Goal: Information Seeking & Learning: Learn about a topic

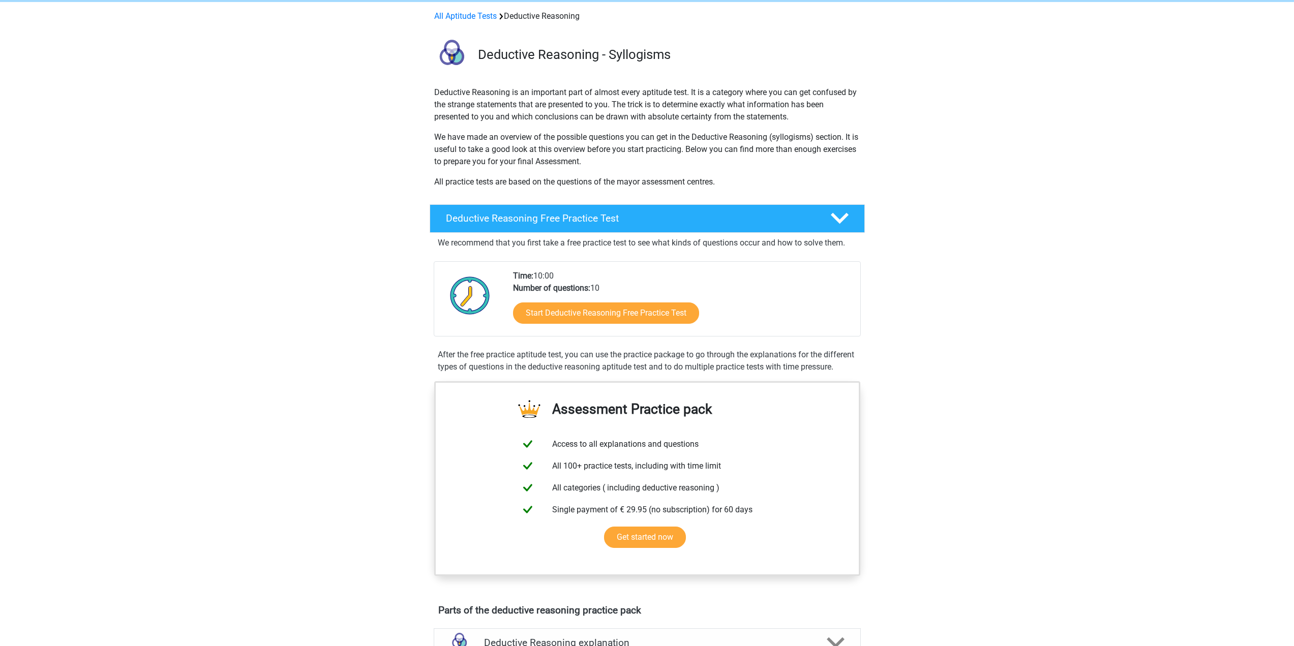
scroll to position [51, 0]
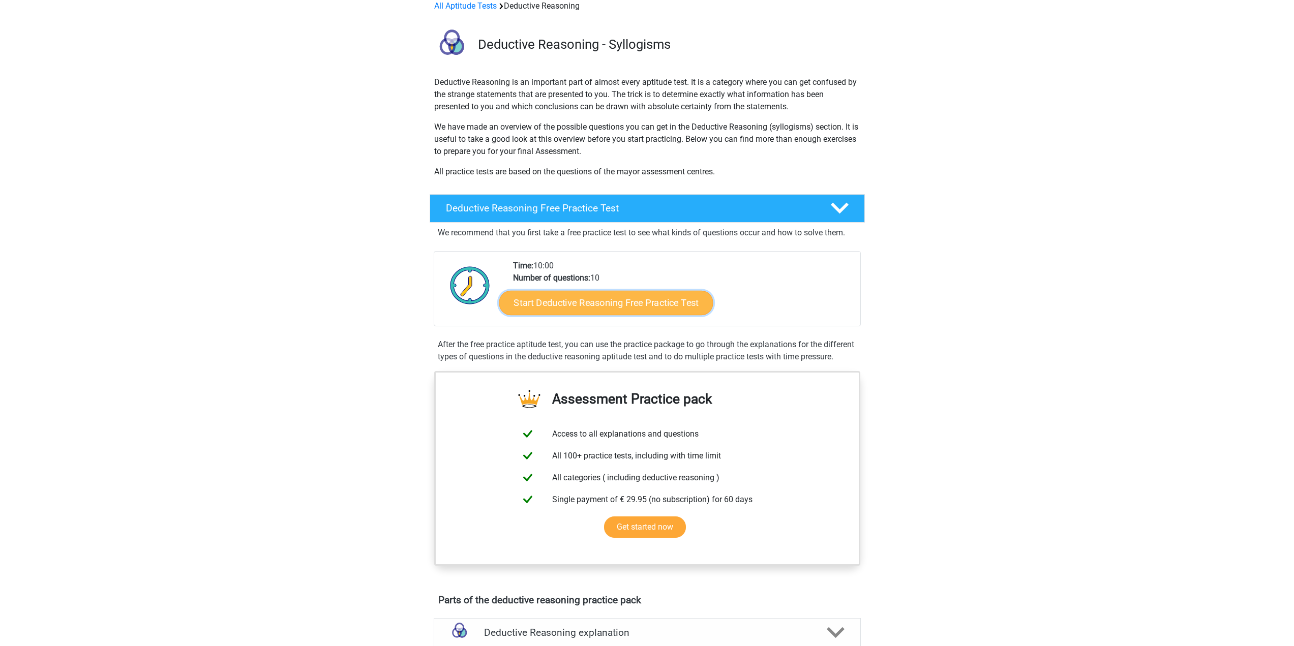
click at [625, 305] on link "Start Deductive Reasoning Free Practice Test" at bounding box center [606, 302] width 214 height 24
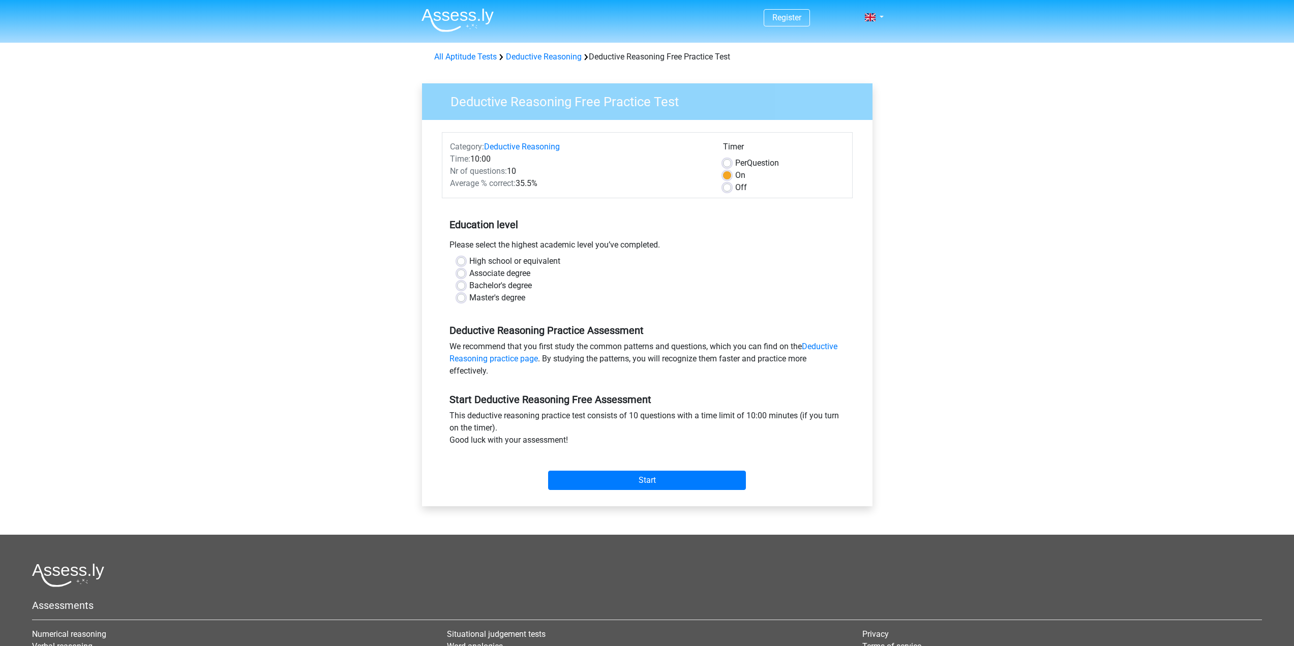
click at [473, 259] on label "High school or equivalent" at bounding box center [514, 261] width 91 height 12
click at [465, 259] on input "High school or equivalent" at bounding box center [461, 260] width 8 height 10
radio input "true"
click at [468, 274] on div "Associate degree" at bounding box center [647, 273] width 380 height 12
click at [469, 274] on label "Associate degree" at bounding box center [499, 273] width 61 height 12
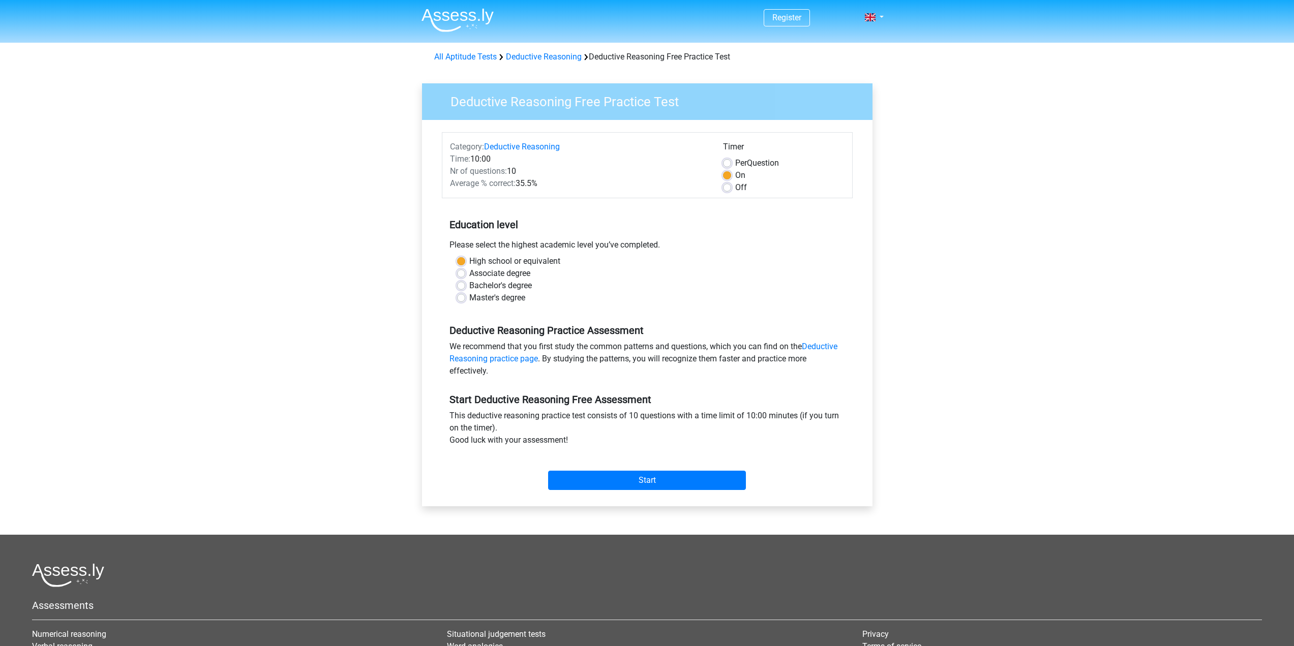
click at [464, 274] on input "Associate degree" at bounding box center [461, 272] width 8 height 10
radio input "true"
click at [469, 287] on label "Bachelor's degree" at bounding box center [500, 286] width 63 height 12
click at [465, 287] on input "Bachelor's degree" at bounding box center [461, 285] width 8 height 10
radio input "true"
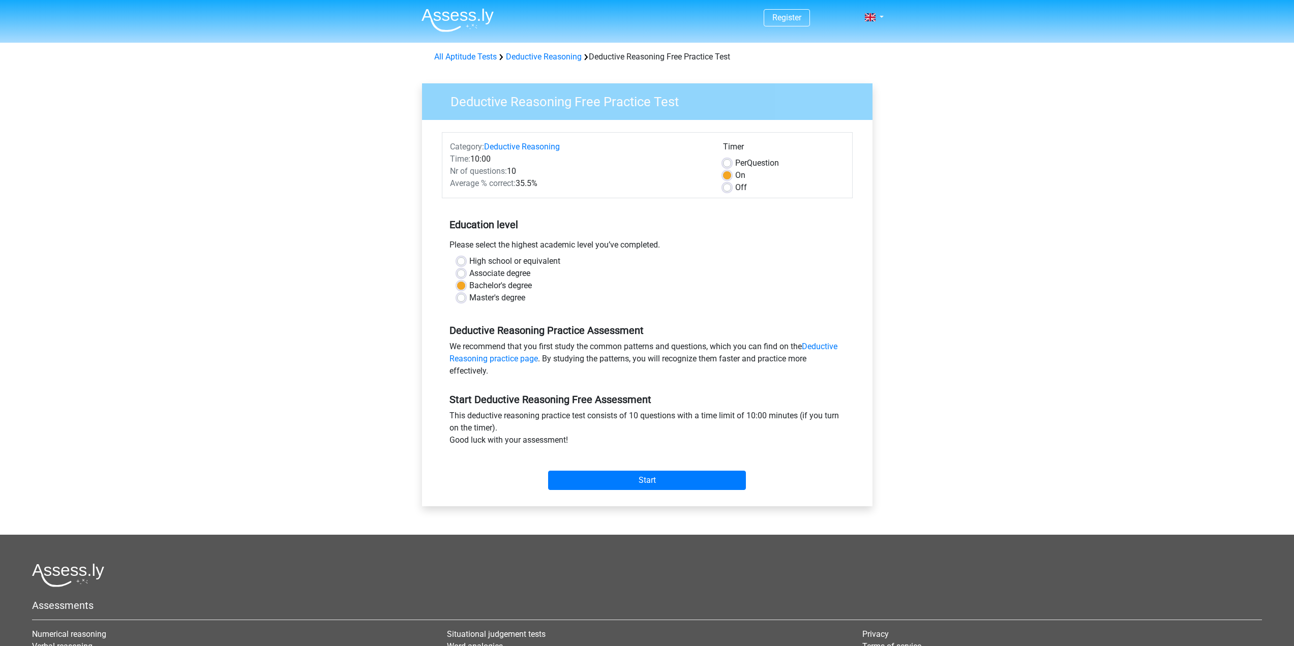
click at [469, 298] on label "Master's degree" at bounding box center [497, 298] width 56 height 12
click at [463, 298] on input "Master's degree" at bounding box center [461, 297] width 8 height 10
radio input "true"
click at [469, 262] on label "High school or equivalent" at bounding box center [514, 261] width 91 height 12
click at [465, 262] on input "High school or equivalent" at bounding box center [461, 260] width 8 height 10
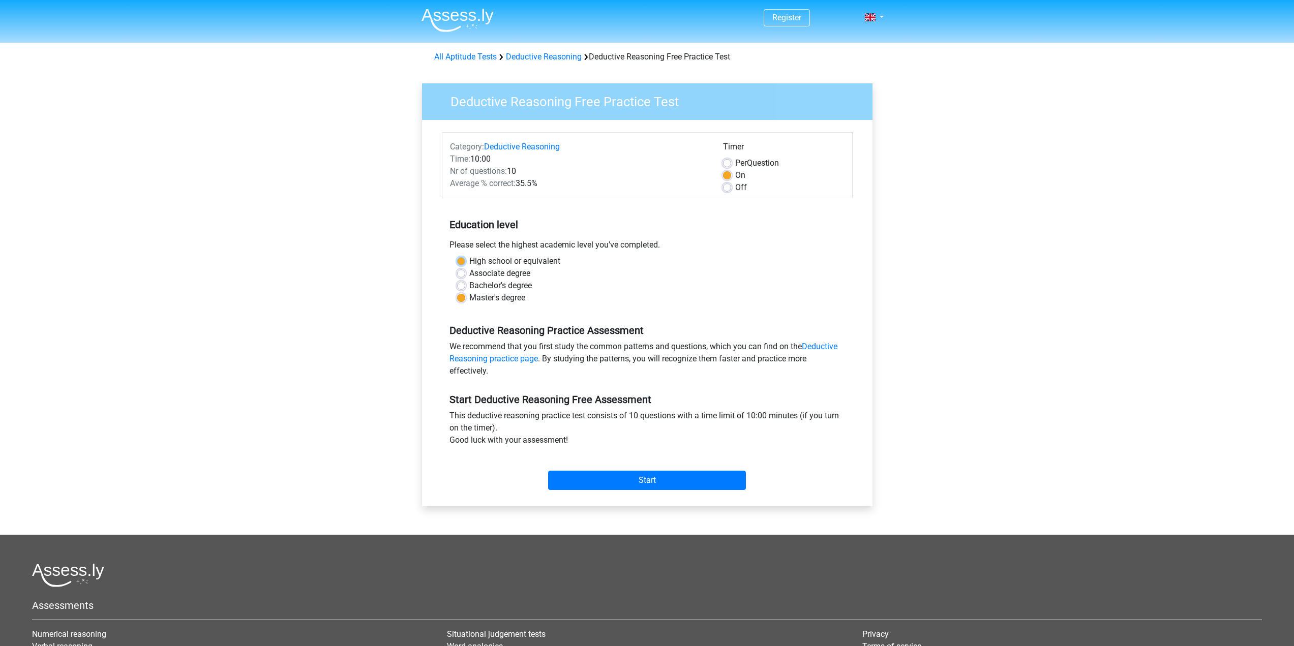
radio input "true"
click at [643, 481] on input "Start" at bounding box center [647, 480] width 198 height 19
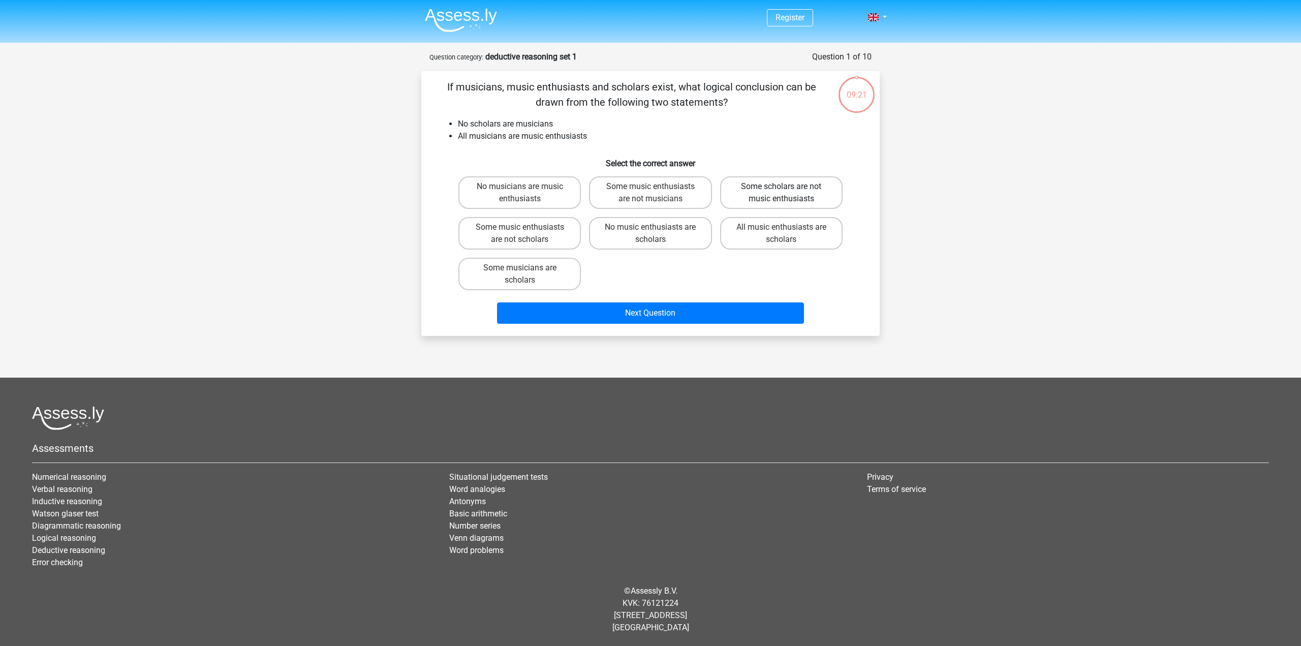
click at [808, 195] on label "Some scholars are not music enthusiasts" at bounding box center [781, 192] width 123 height 33
click at [788, 193] on input "Some scholars are not music enthusiasts" at bounding box center [784, 190] width 7 height 7
radio input "true"
click at [660, 190] on label "Some music enthusiasts are not musicians" at bounding box center [650, 192] width 123 height 33
click at [657, 190] on input "Some music enthusiasts are not musicians" at bounding box center [654, 190] width 7 height 7
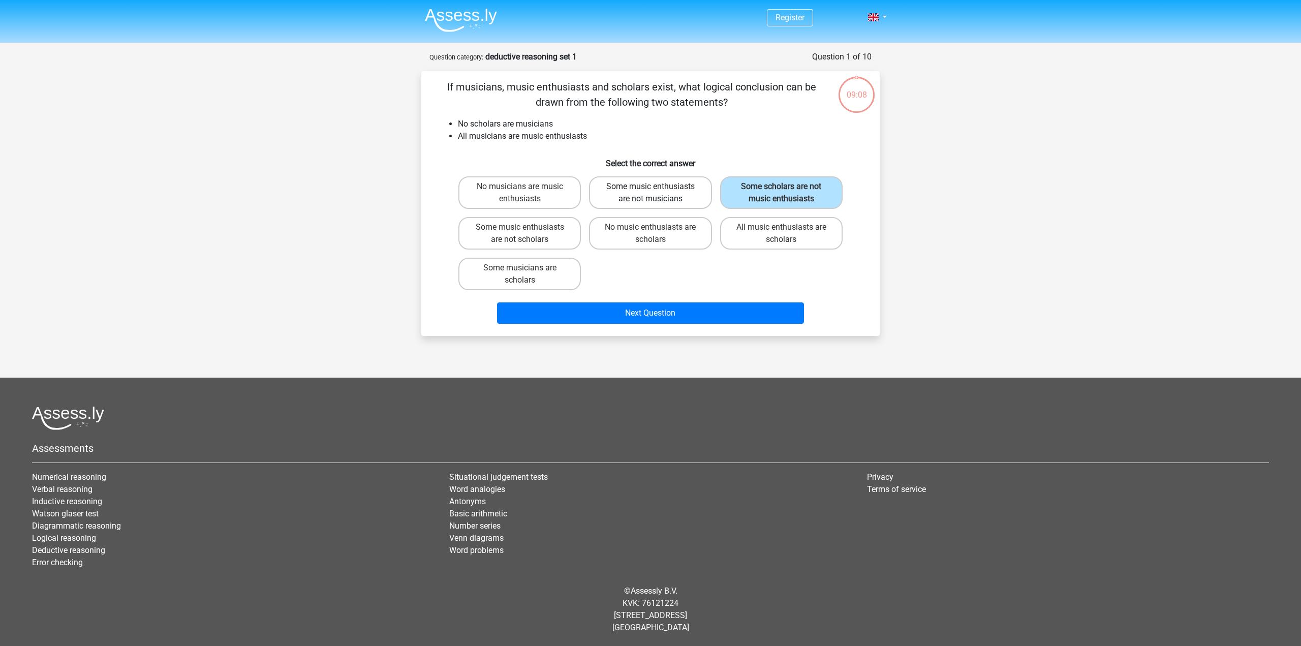
radio input "true"
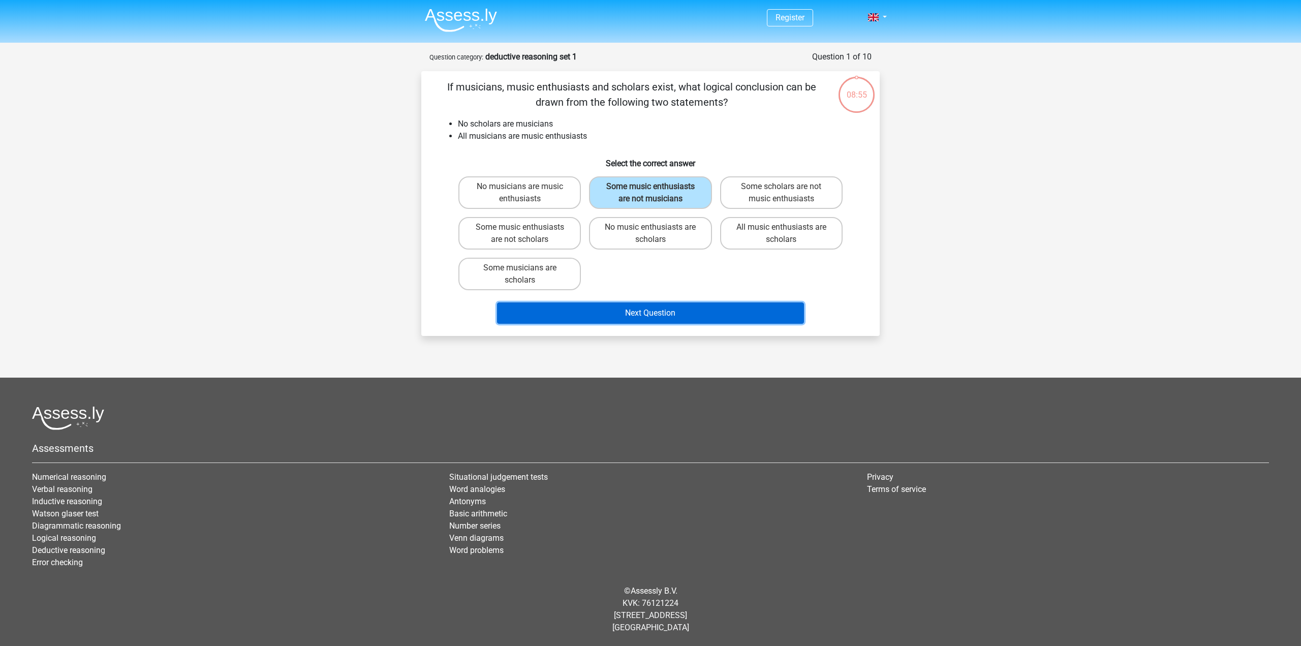
click at [676, 321] on button "Next Question" at bounding box center [651, 312] width 308 height 21
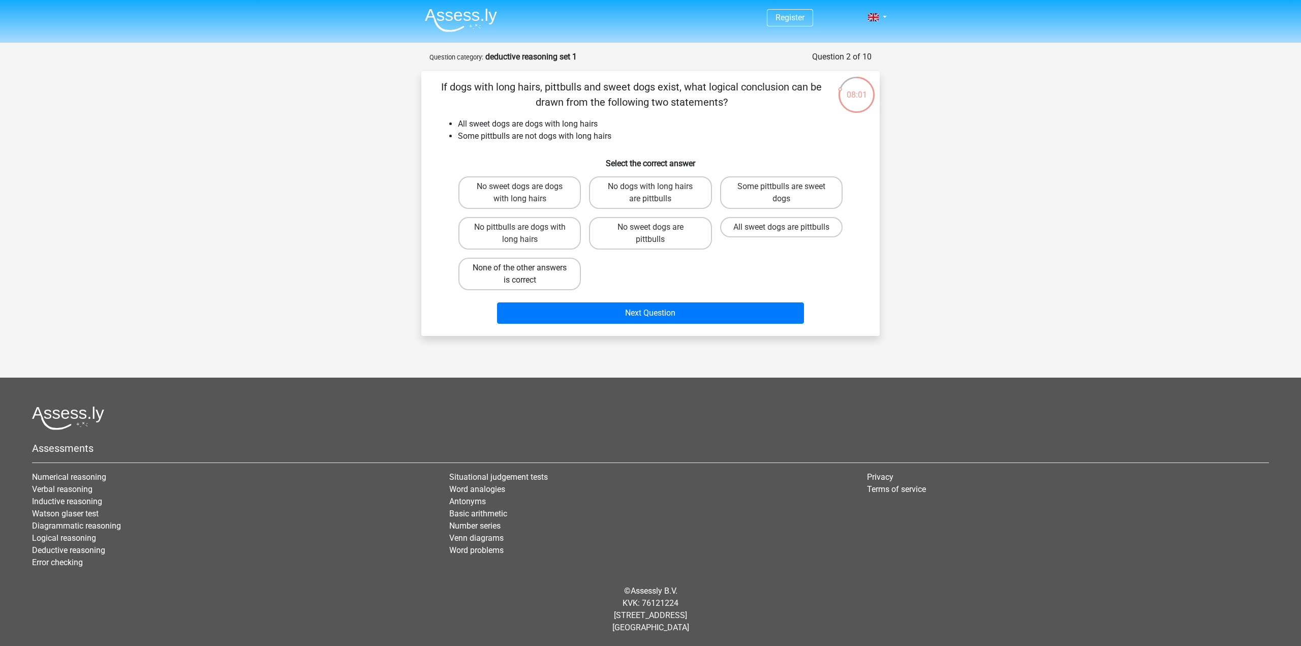
click at [553, 277] on label "None of the other answers is correct" at bounding box center [520, 274] width 123 height 33
click at [527, 275] on input "None of the other answers is correct" at bounding box center [523, 271] width 7 height 7
radio input "true"
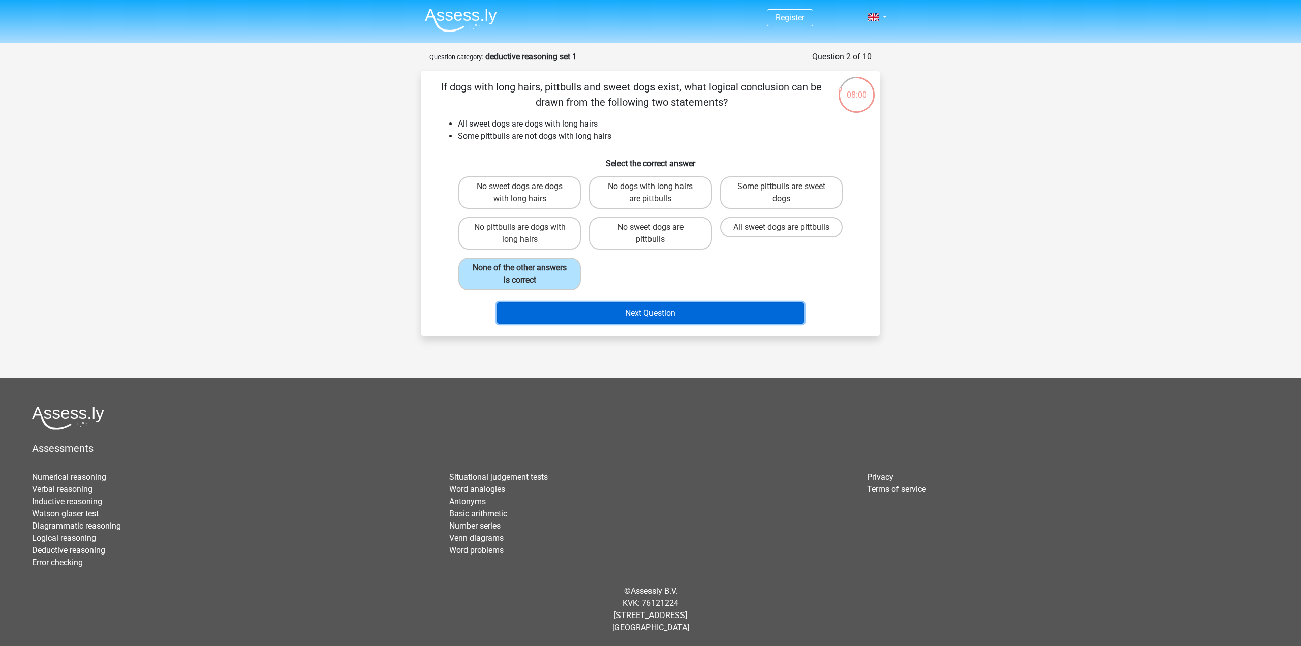
click at [633, 315] on button "Next Question" at bounding box center [651, 312] width 308 height 21
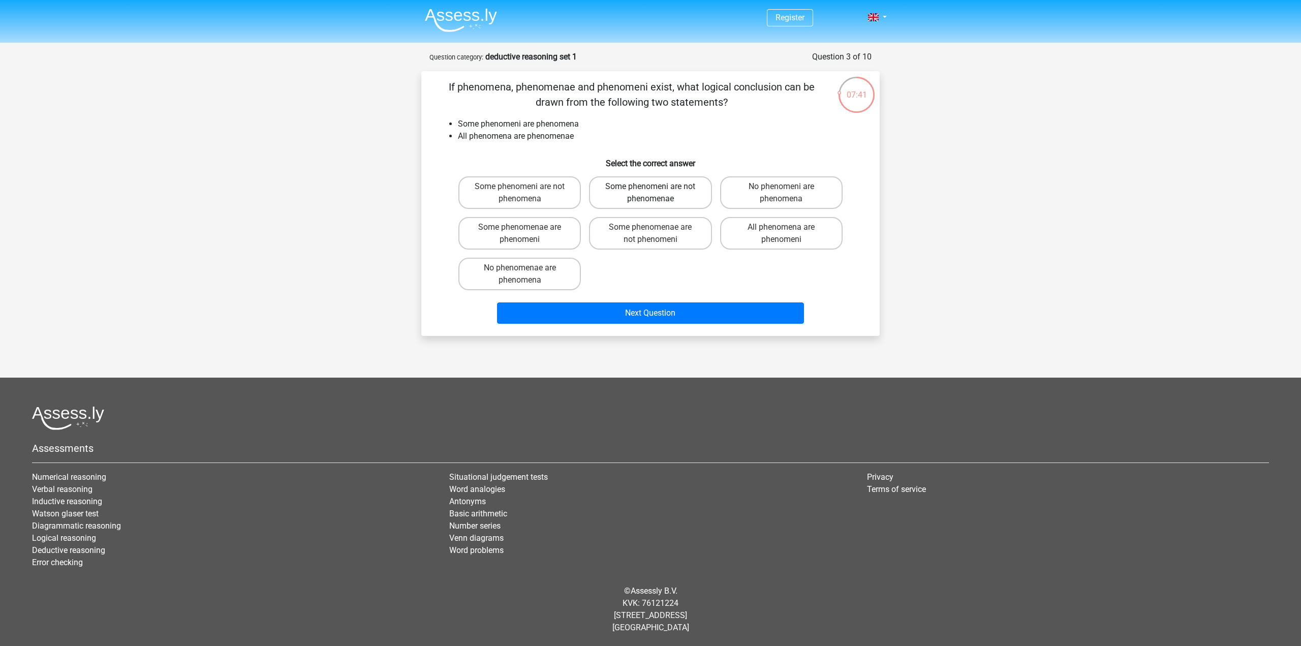
click at [619, 192] on label "Some phenomeni are not phenomenae" at bounding box center [650, 192] width 123 height 33
click at [651, 192] on input "Some phenomeni are not phenomenae" at bounding box center [654, 190] width 7 height 7
radio input "true"
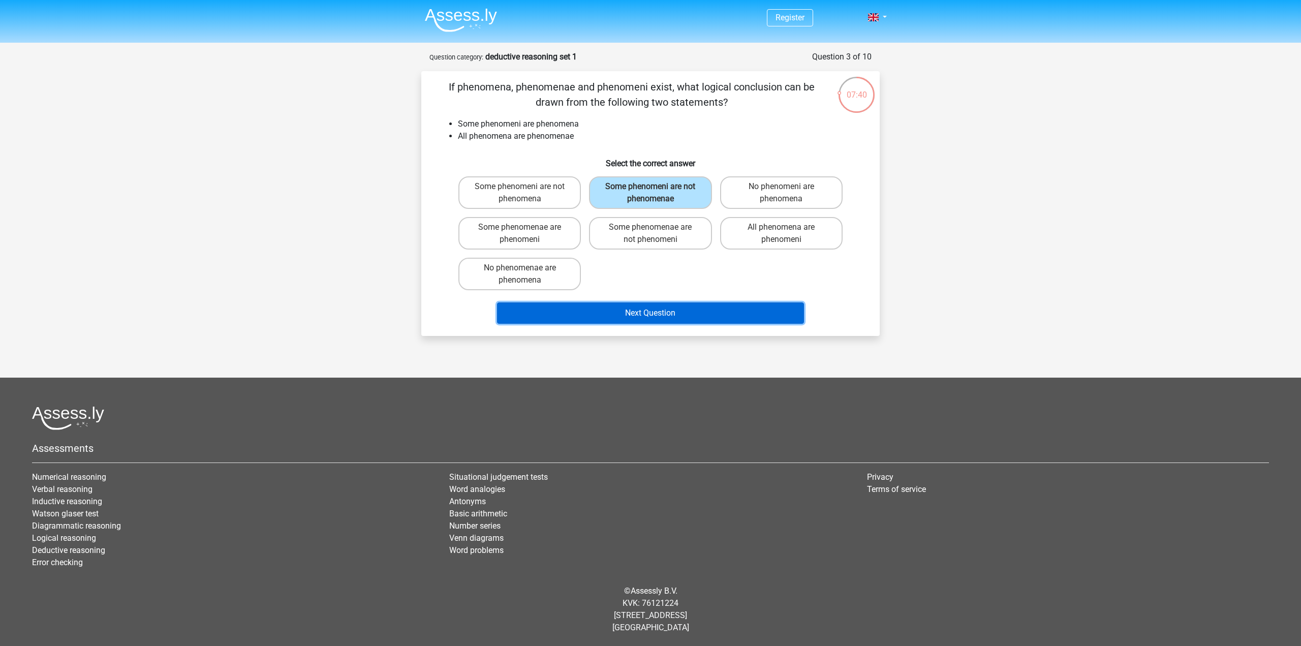
click at [677, 309] on button "Next Question" at bounding box center [651, 312] width 308 height 21
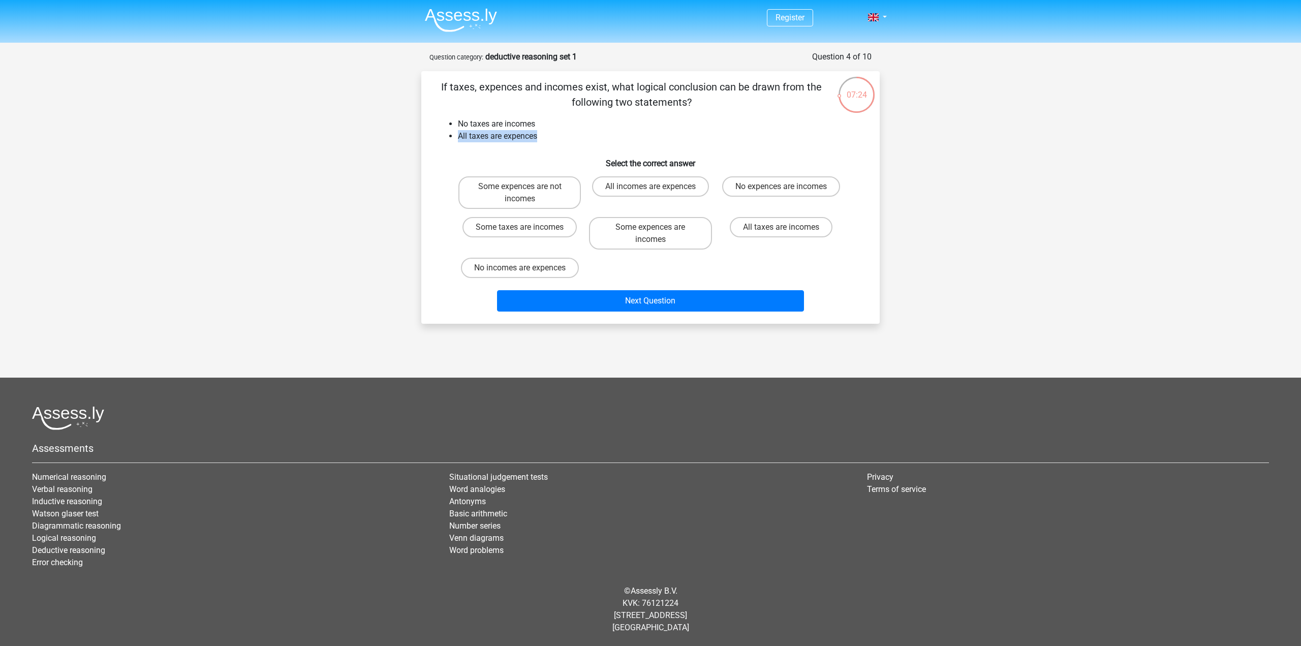
drag, startPoint x: 460, startPoint y: 136, endPoint x: 538, endPoint y: 139, distance: 78.4
click at [538, 139] on li "All taxes are expences" at bounding box center [661, 136] width 406 height 12
click at [558, 141] on li "All taxes are expences" at bounding box center [661, 136] width 406 height 12
click at [548, 195] on label "Some expences are not incomes" at bounding box center [520, 192] width 123 height 33
click at [527, 193] on input "Some expences are not incomes" at bounding box center [523, 190] width 7 height 7
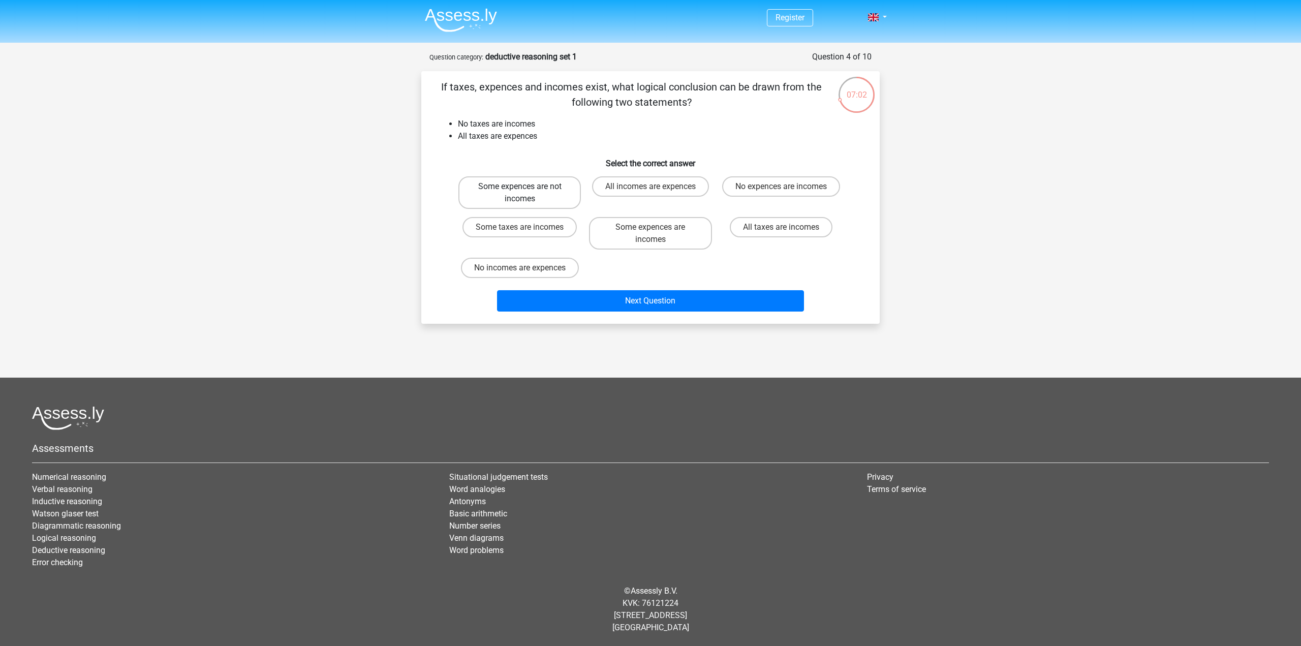
radio input "true"
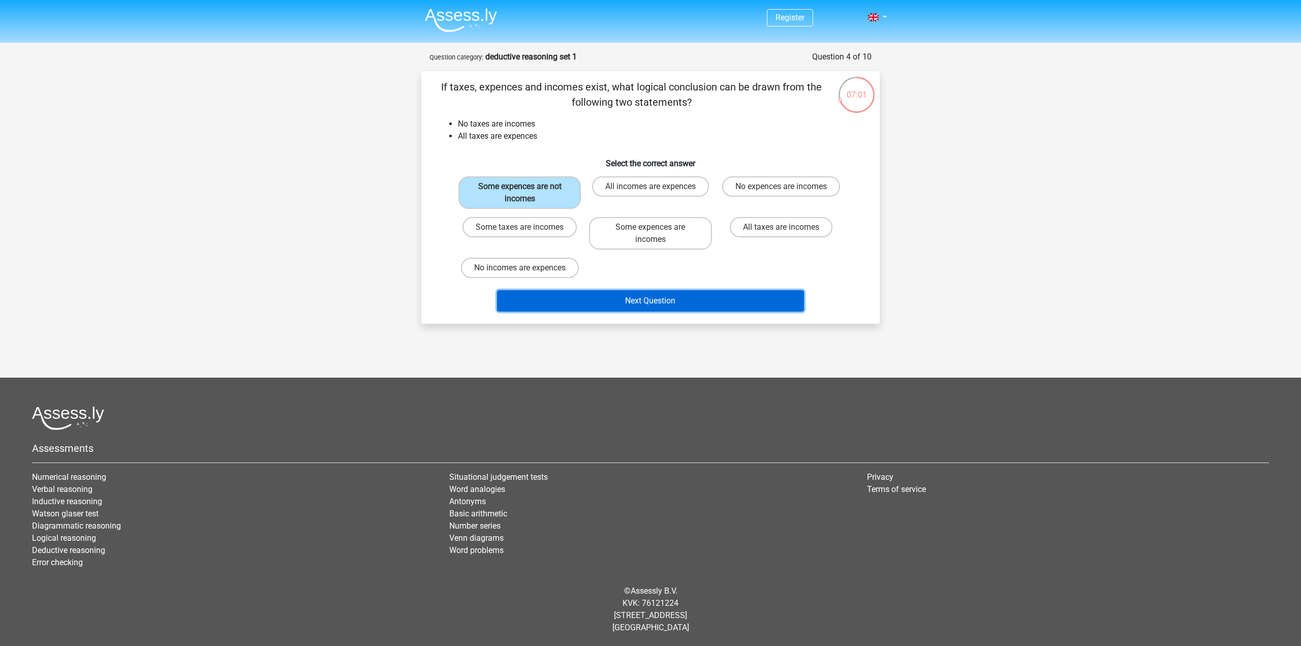
click at [639, 302] on button "Next Question" at bounding box center [651, 300] width 308 height 21
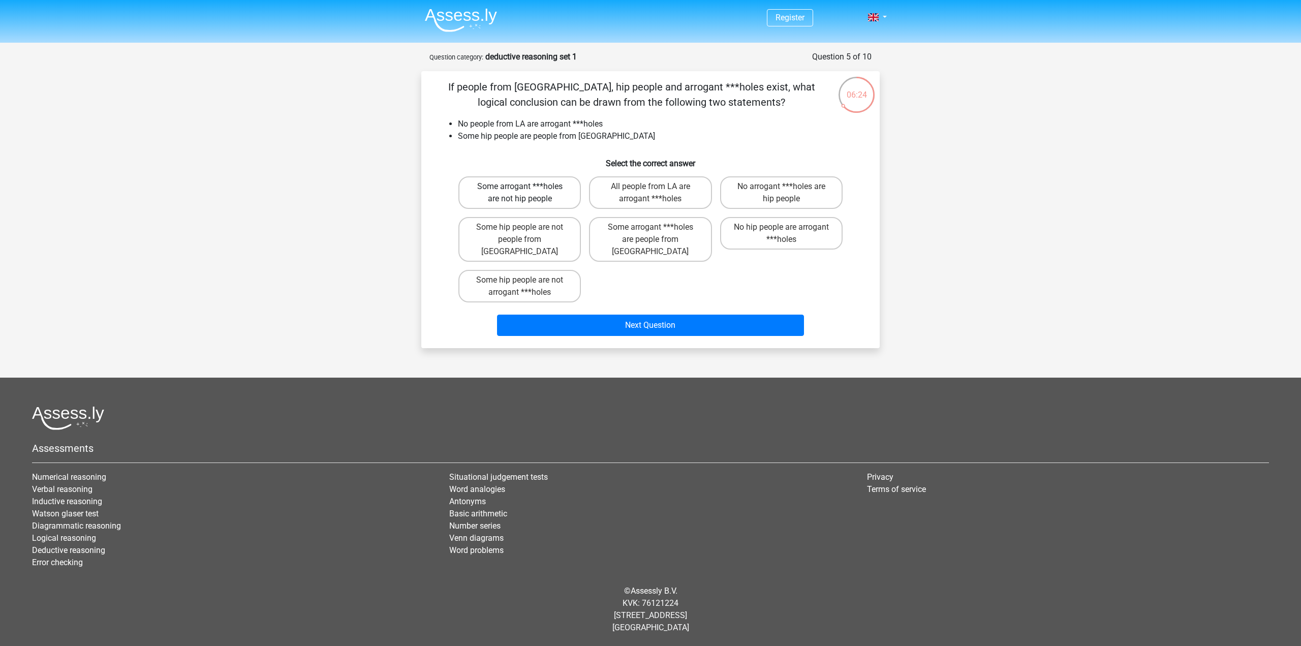
click at [546, 195] on label "Some arrogant ***holes are not hip people" at bounding box center [520, 192] width 123 height 33
click at [527, 193] on input "Some arrogant ***holes are not hip people" at bounding box center [523, 190] width 7 height 7
radio input "true"
click at [678, 195] on label "All people from LA are arrogant ***holes" at bounding box center [650, 192] width 123 height 33
click at [657, 193] on input "All people from LA are arrogant ***holes" at bounding box center [654, 190] width 7 height 7
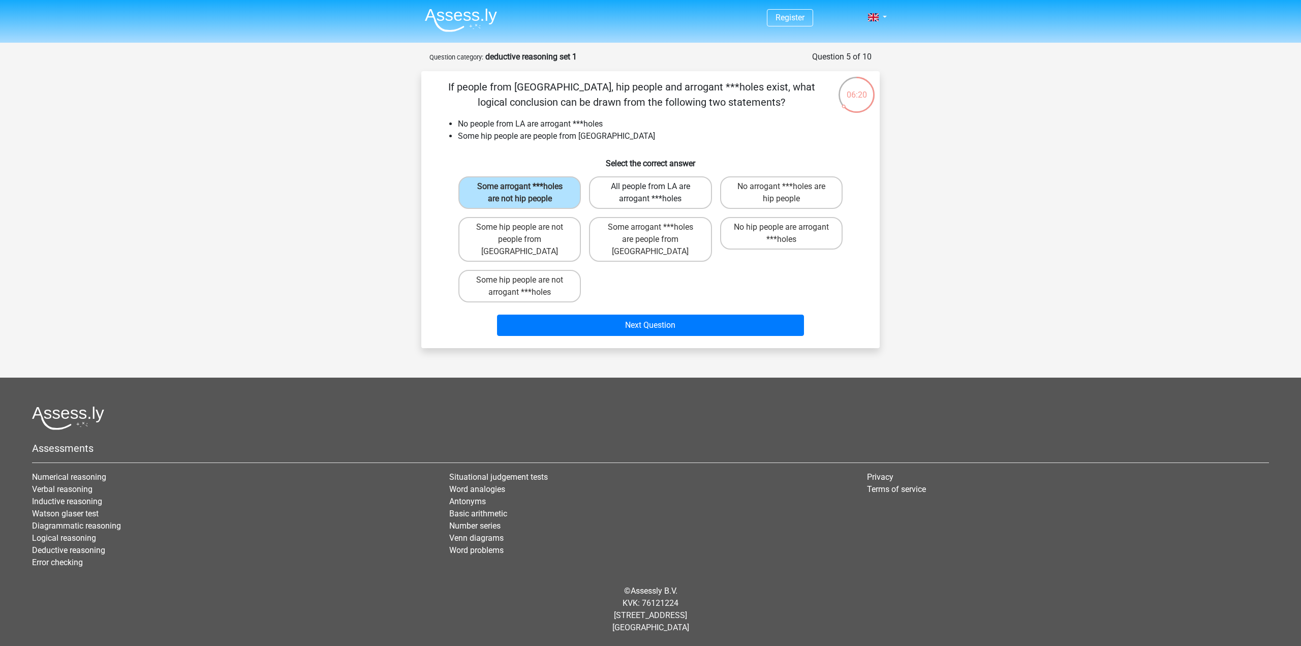
radio input "true"
drag, startPoint x: 753, startPoint y: 200, endPoint x: 618, endPoint y: 207, distance: 134.9
click at [750, 201] on label "No arrogant ***holes are hip people" at bounding box center [781, 192] width 123 height 33
click at [781, 193] on input "No arrogant ***holes are hip people" at bounding box center [784, 190] width 7 height 7
radio input "true"
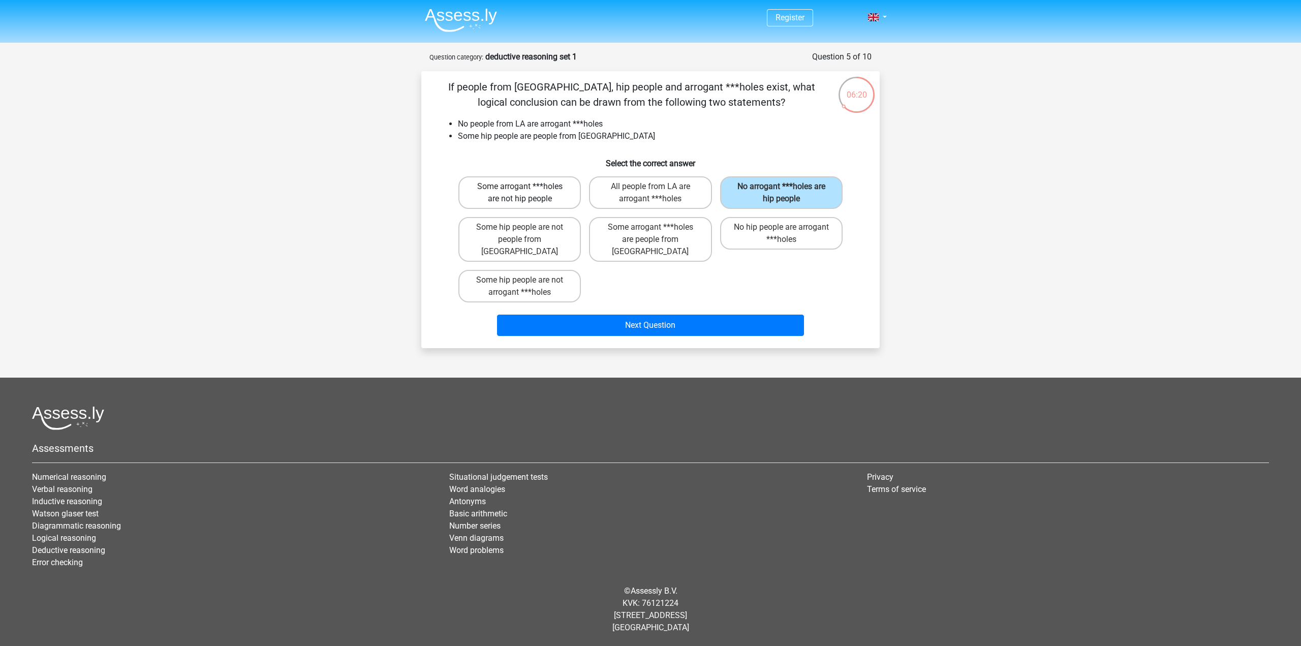
click at [556, 196] on label "Some arrogant ***holes are not hip people" at bounding box center [520, 192] width 123 height 33
click at [527, 193] on input "Some arrogant ***holes are not hip people" at bounding box center [523, 190] width 7 height 7
radio input "true"
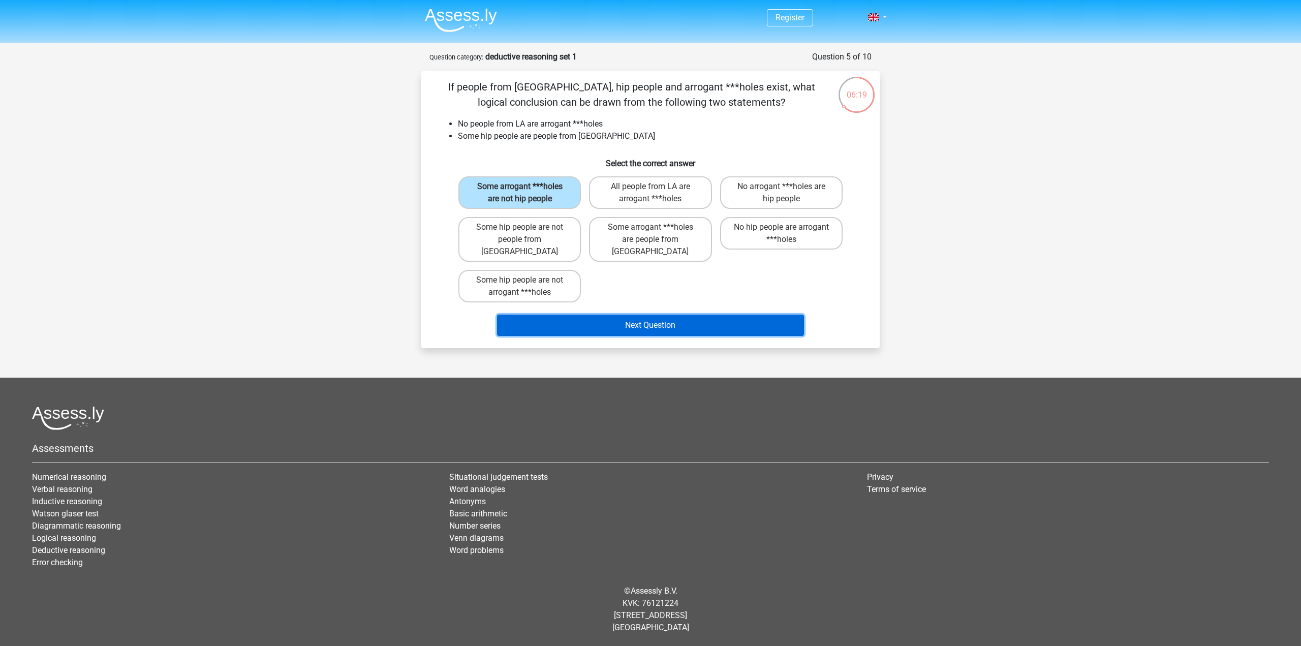
click at [686, 318] on button "Next Question" at bounding box center [651, 325] width 308 height 21
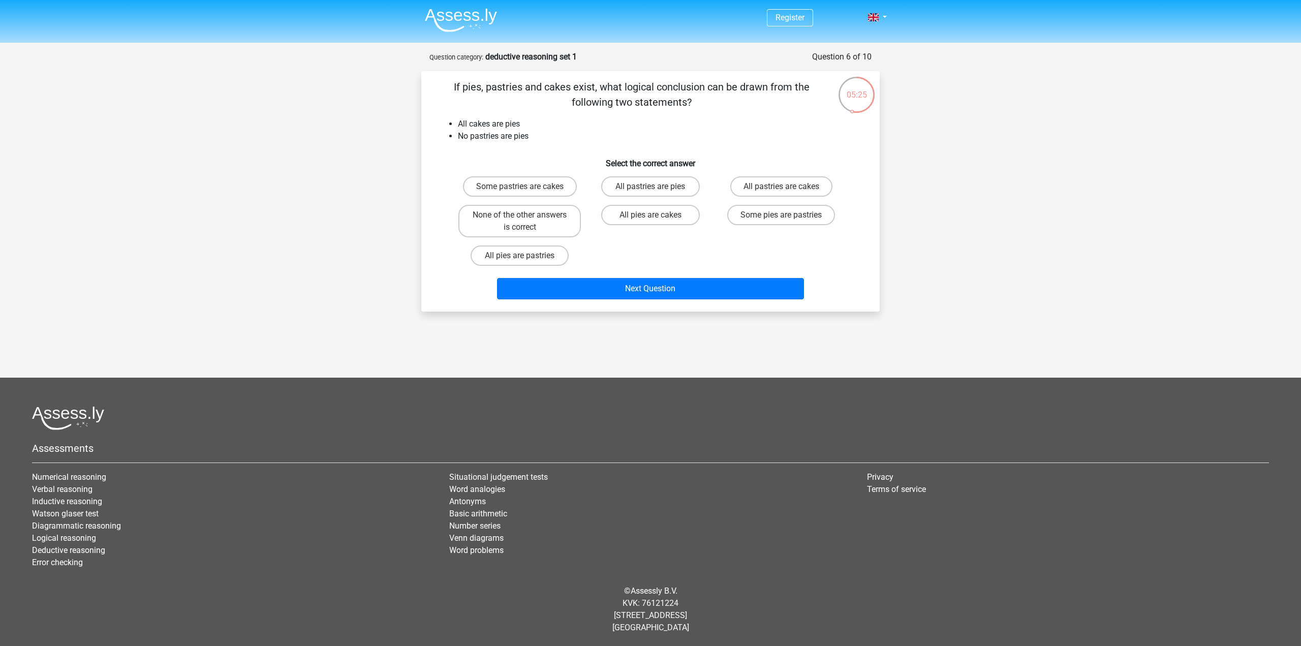
drag, startPoint x: 649, startPoint y: 220, endPoint x: 632, endPoint y: 235, distance: 22.3
click at [581, 197] on div "All pies are cakes" at bounding box center [520, 186] width 123 height 20
drag, startPoint x: 748, startPoint y: 184, endPoint x: 679, endPoint y: 235, distance: 86.2
click at [581, 197] on div "All pies are cakes" at bounding box center [520, 186] width 123 height 20
click at [814, 178] on label "All pastries are cakes" at bounding box center [782, 186] width 102 height 20
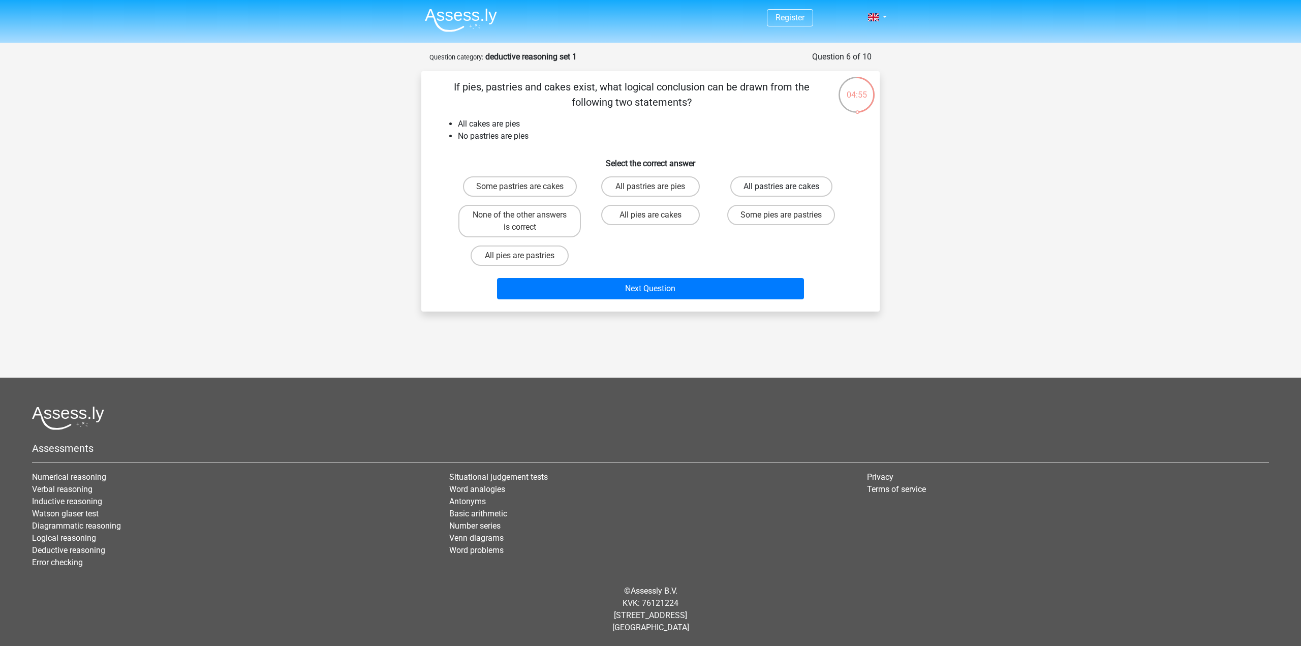
click at [788, 187] on input "All pastries are cakes" at bounding box center [784, 190] width 7 height 7
radio input "true"
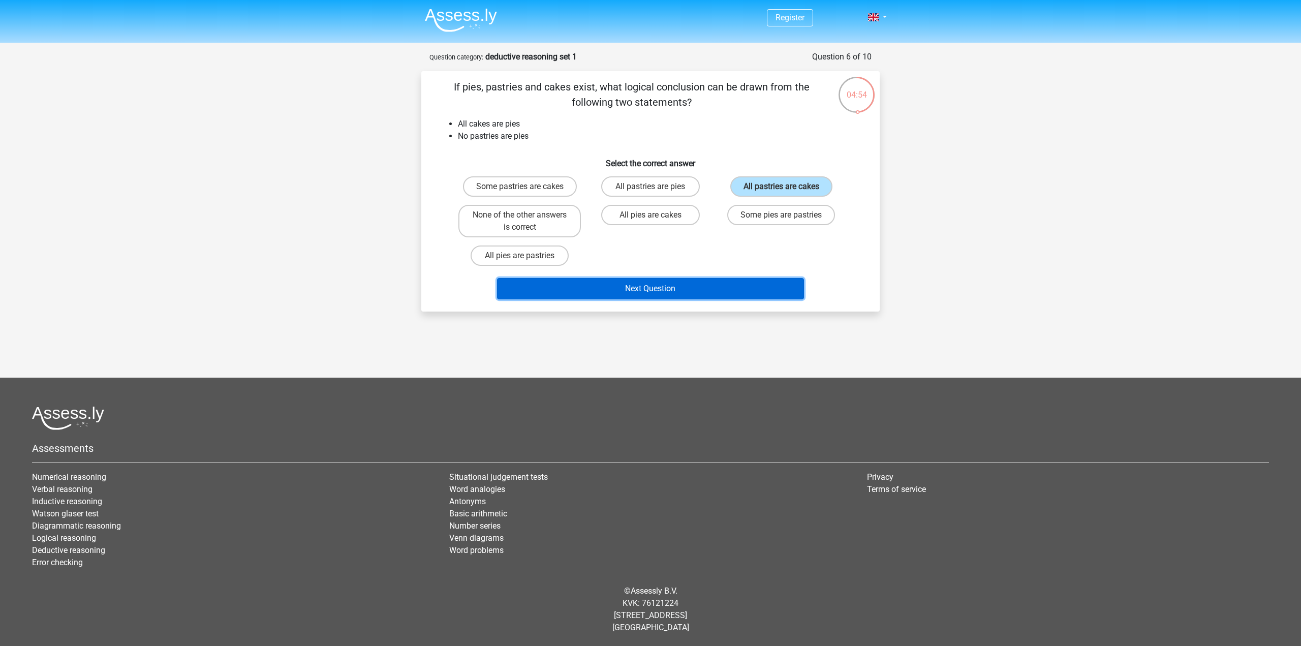
click at [679, 291] on button "Next Question" at bounding box center [651, 288] width 308 height 21
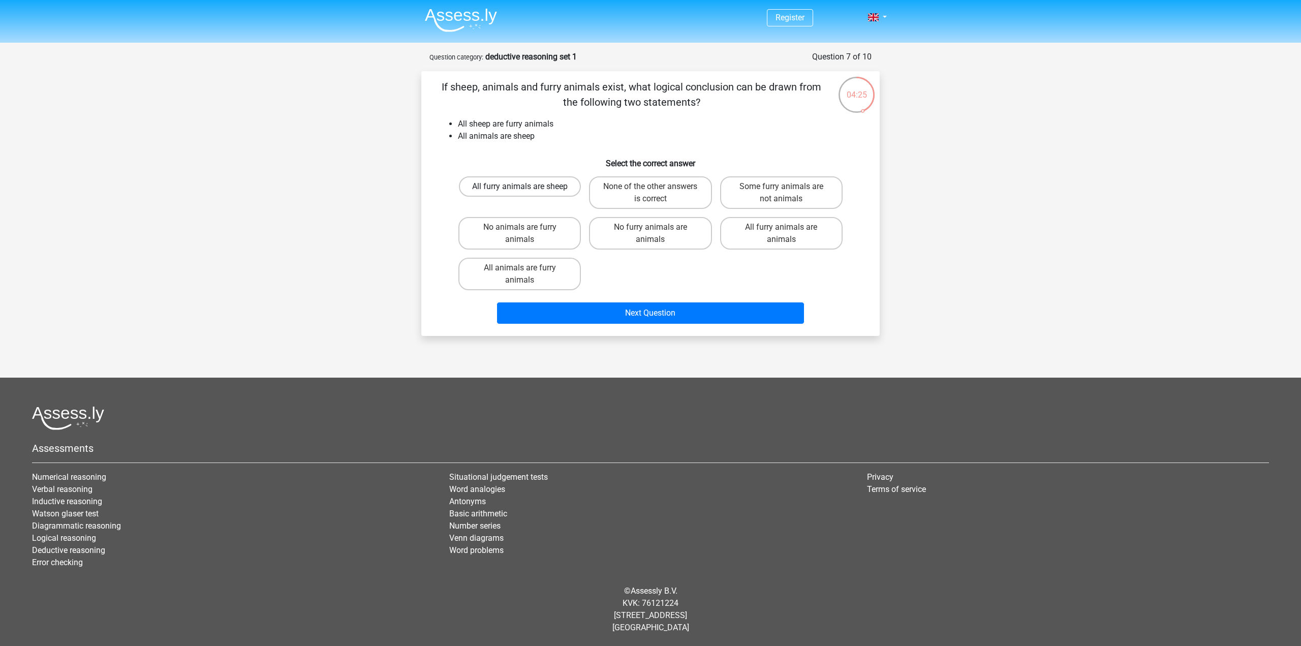
click at [525, 185] on label "All furry animals are sheep" at bounding box center [520, 186] width 122 height 20
click at [525, 187] on input "All furry animals are sheep" at bounding box center [523, 190] width 7 height 7
radio input "true"
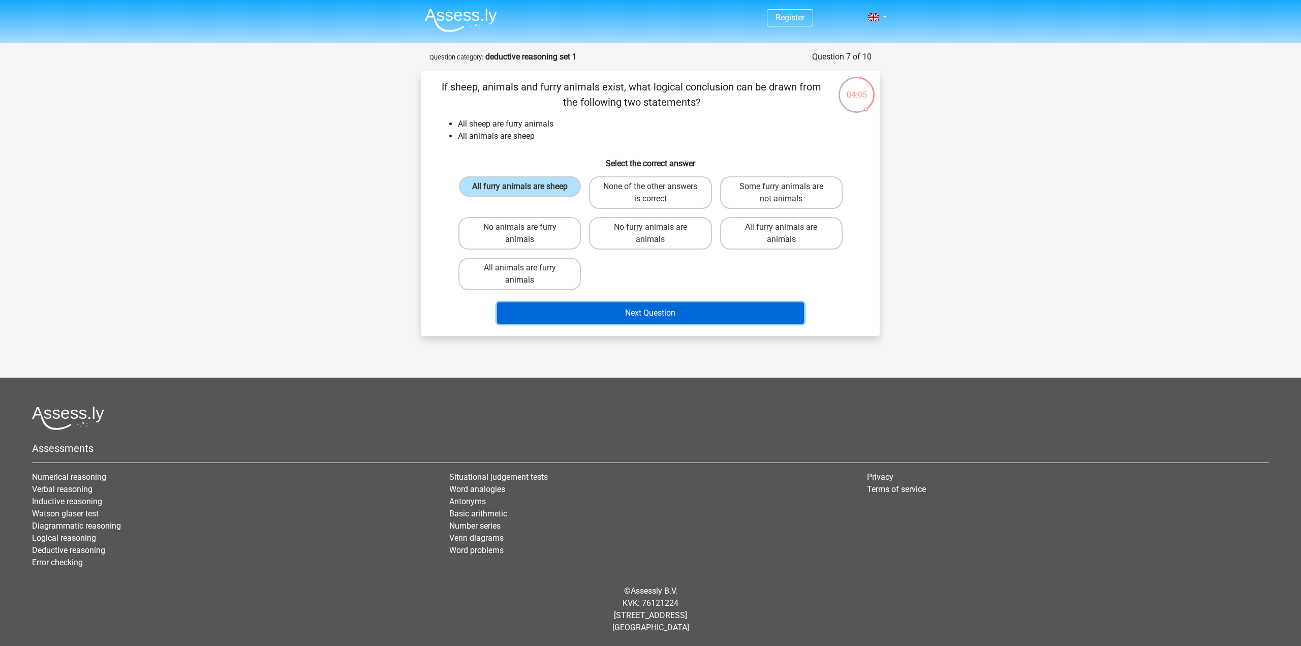
click at [647, 317] on button "Next Question" at bounding box center [651, 312] width 308 height 21
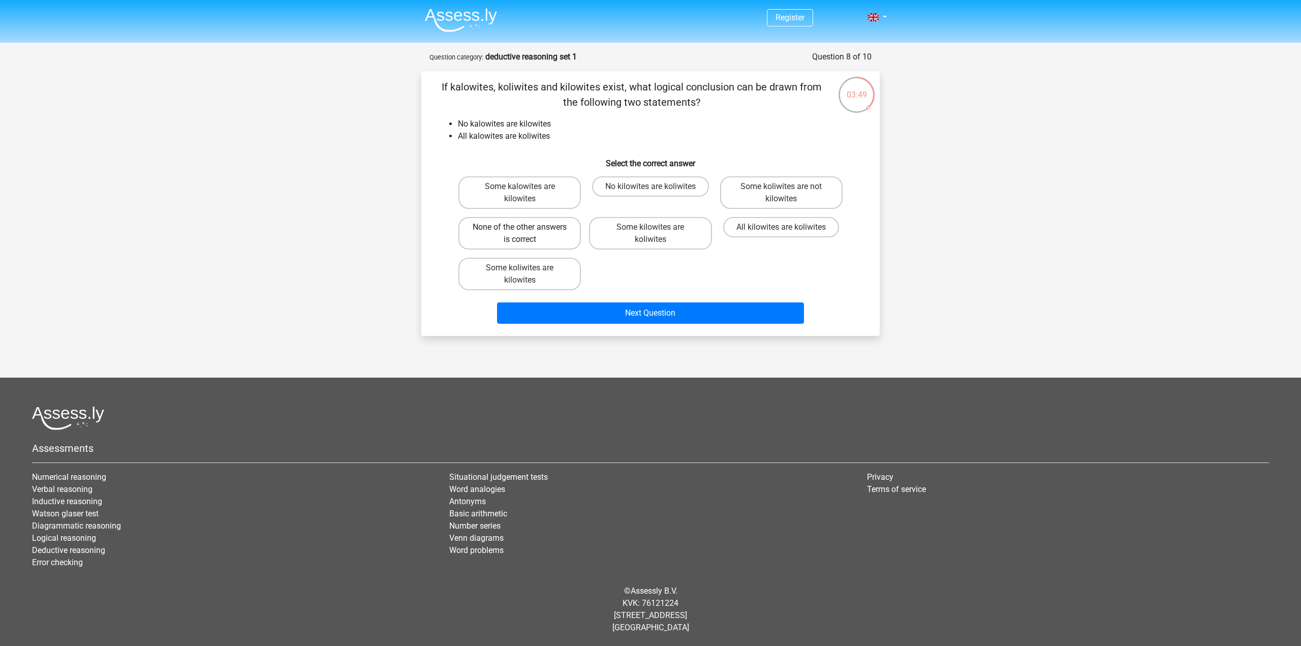
drag, startPoint x: 532, startPoint y: 213, endPoint x: 536, endPoint y: 217, distance: 6.1
click at [532, 215] on div "None of the other answers is correct" at bounding box center [519, 233] width 131 height 41
click at [535, 209] on div "None of the other answers is correct" at bounding box center [520, 192] width 123 height 33
drag, startPoint x: 545, startPoint y: 228, endPoint x: 555, endPoint y: 238, distance: 13.7
click at [545, 233] on label "None of the other answers is correct" at bounding box center [520, 233] width 123 height 33
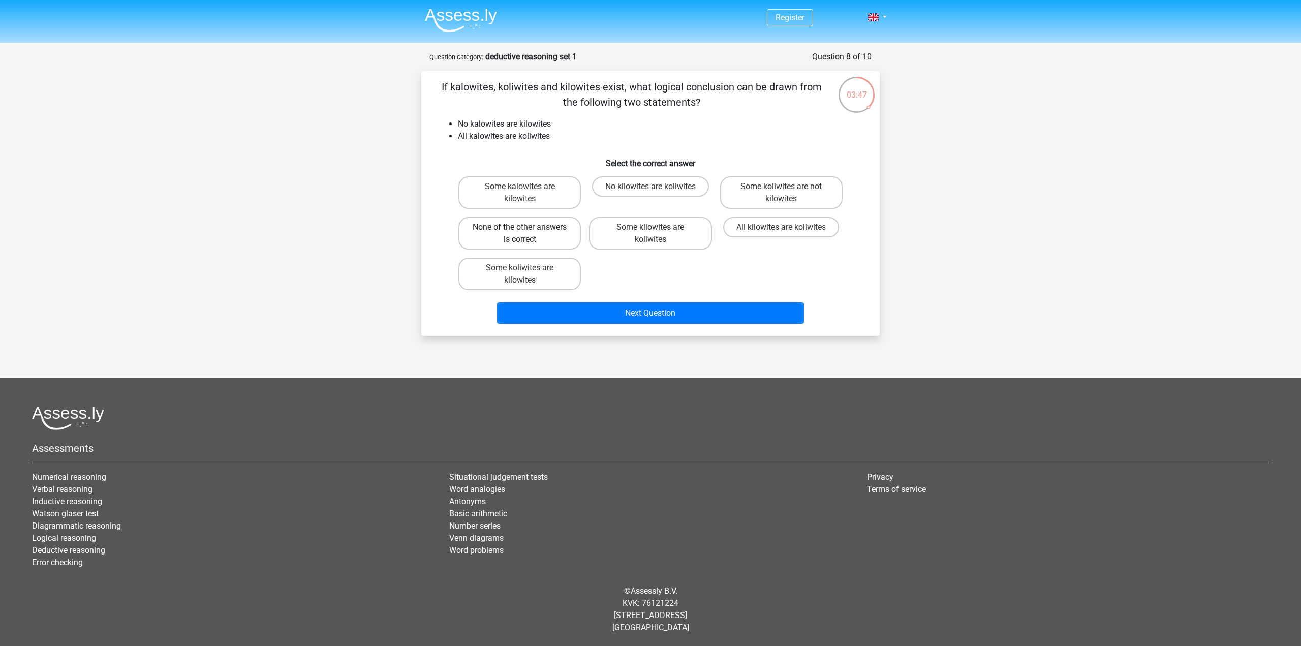
click at [527, 233] on input "None of the other answers is correct" at bounding box center [523, 230] width 7 height 7
radio input "true"
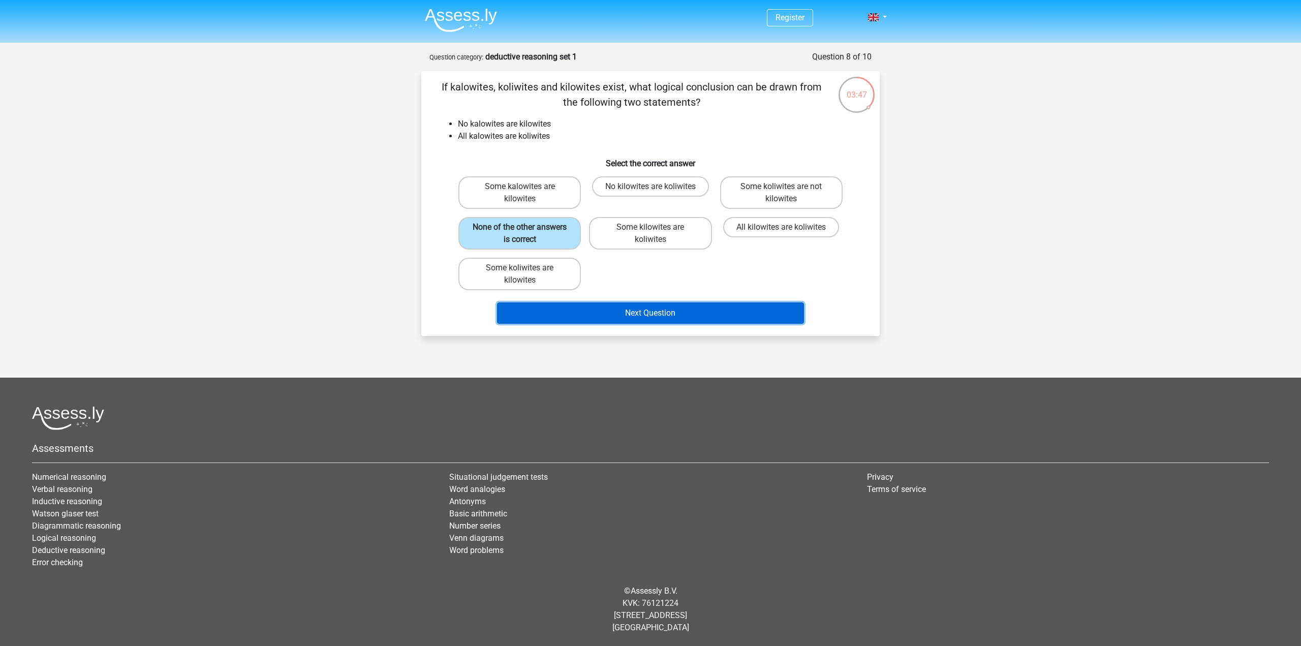
click at [637, 309] on button "Next Question" at bounding box center [651, 312] width 308 height 21
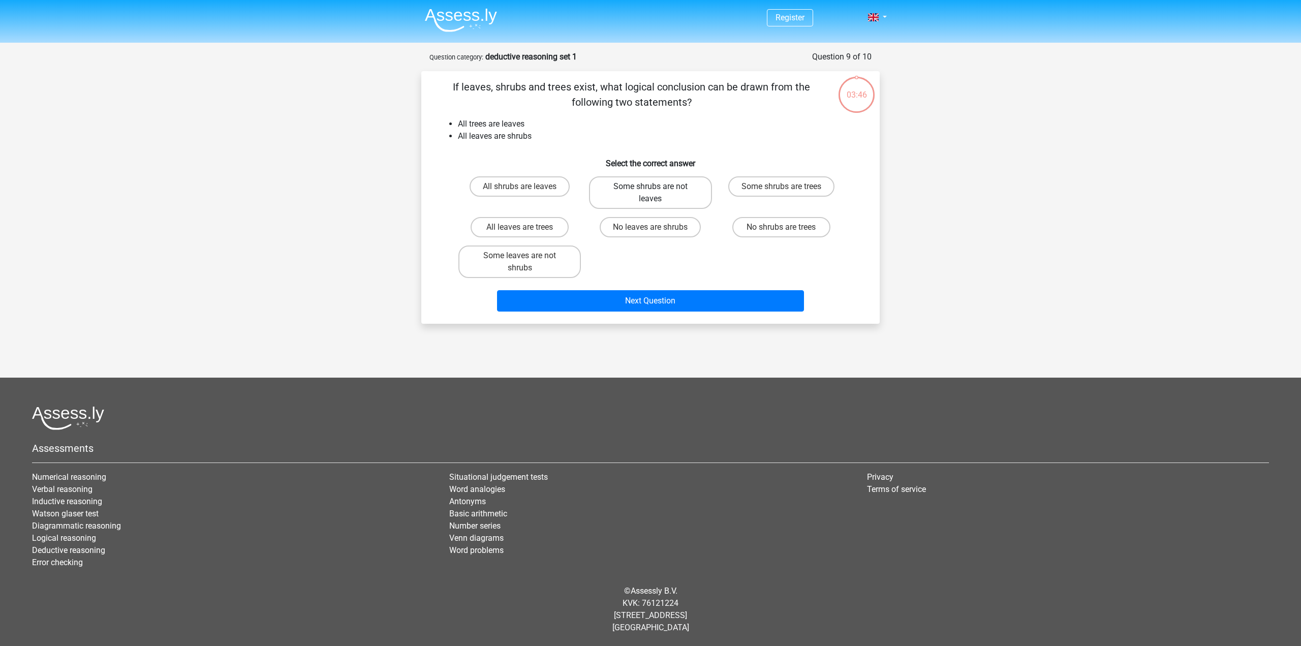
click at [632, 180] on label "Some shrubs are not leaves" at bounding box center [650, 192] width 123 height 33
click at [651, 187] on input "Some shrubs are not leaves" at bounding box center [654, 190] width 7 height 7
radio input "true"
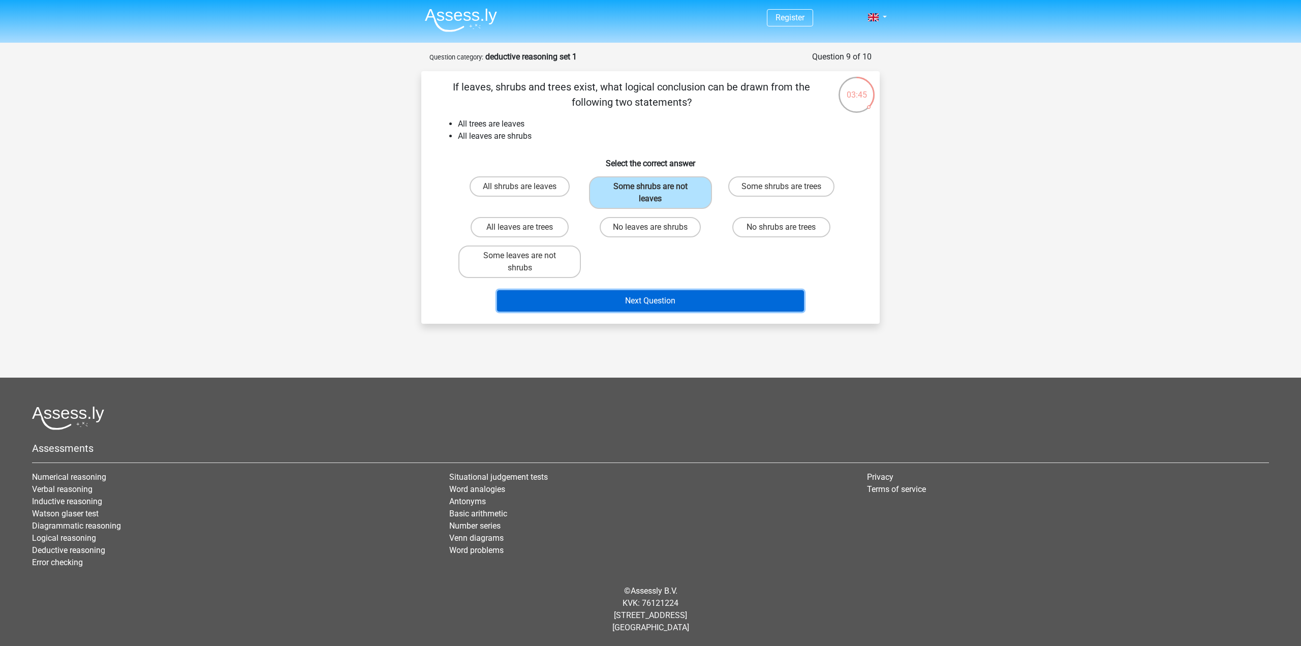
drag, startPoint x: 683, startPoint y: 295, endPoint x: 684, endPoint y: 305, distance: 9.7
click at [684, 305] on button "Next Question" at bounding box center [651, 300] width 308 height 21
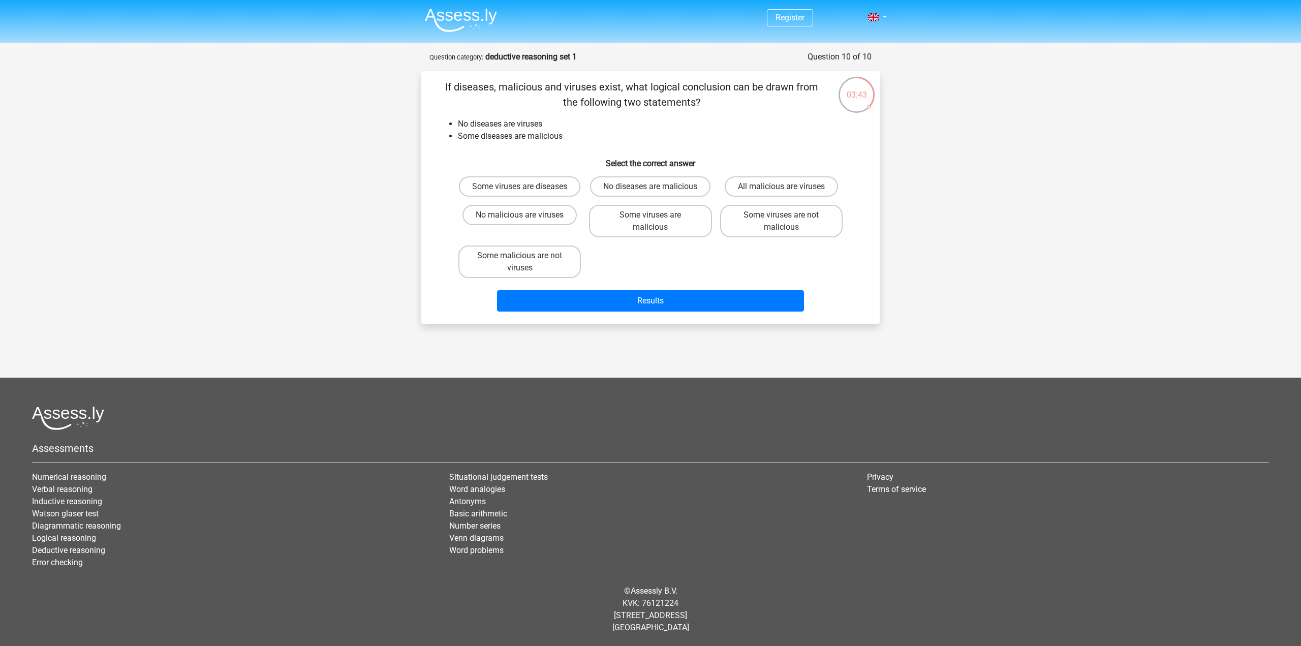
drag, startPoint x: 544, startPoint y: 186, endPoint x: 560, endPoint y: 214, distance: 32.8
click at [543, 190] on label "Some viruses are diseases" at bounding box center [520, 186] width 122 height 20
click at [527, 190] on input "Some viruses are diseases" at bounding box center [523, 190] width 7 height 7
radio input "true"
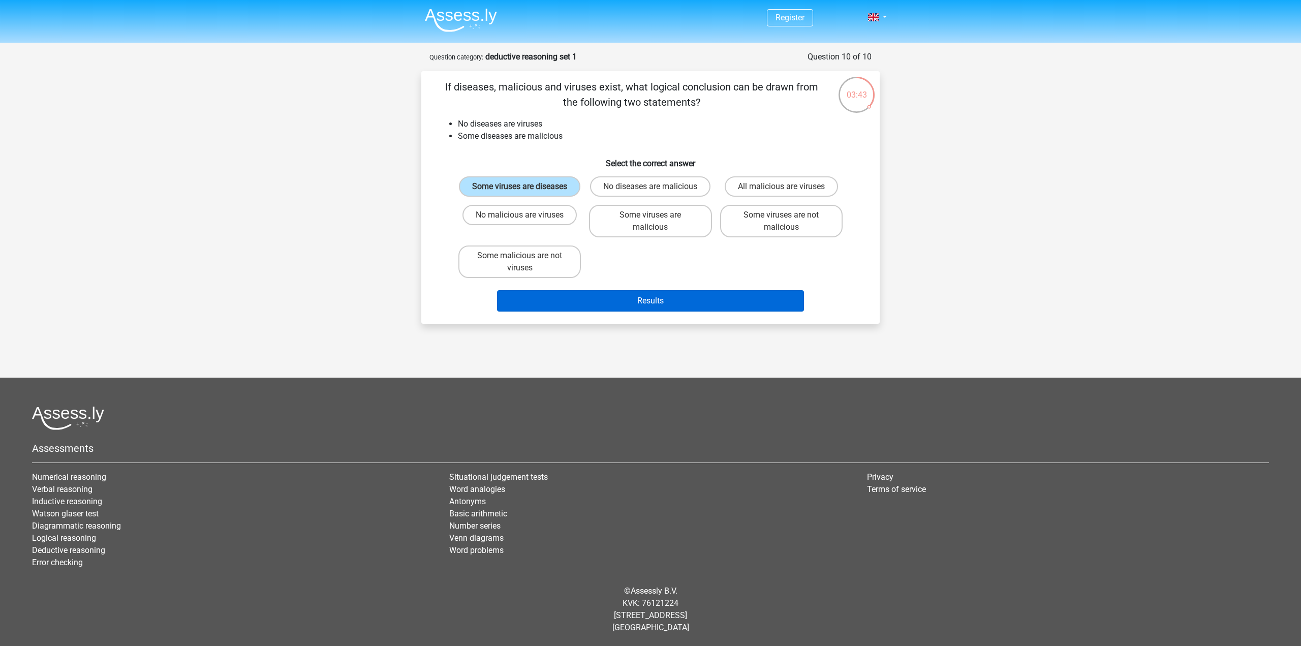
click at [647, 307] on div "Results" at bounding box center [651, 299] width 426 height 34
drag, startPoint x: 683, startPoint y: 327, endPoint x: 681, endPoint y: 321, distance: 6.1
click at [681, 316] on div "Results" at bounding box center [650, 302] width 392 height 25
click at [671, 312] on button "Results" at bounding box center [651, 300] width 308 height 21
